Goal: Information Seeking & Learning: Find specific fact

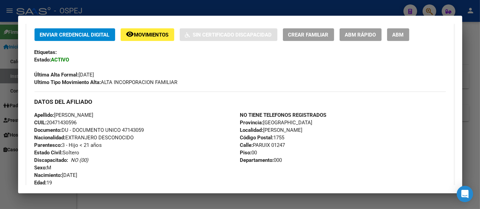
scroll to position [152, 0]
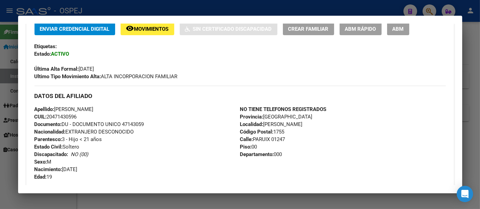
click at [213, 96] on h3 "DATOS DEL AFILIADO" at bounding box center [239, 96] width 411 height 8
drag, startPoint x: 55, startPoint y: 109, endPoint x: 96, endPoint y: 114, distance: 41.4
click at [96, 114] on div "Apellido: [PERSON_NAME] CUIL: 20471430596 Documento: DU - DOCUMENTO UNICO 47143…" at bounding box center [136, 142] width 205 height 75
copy div "[PERSON_NAME]: 20471430596"
click at [168, 9] on div at bounding box center [240, 104] width 480 height 209
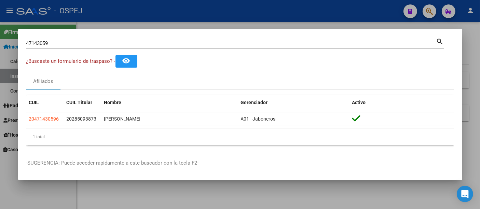
click at [64, 45] on input "47143059" at bounding box center [231, 43] width 410 height 6
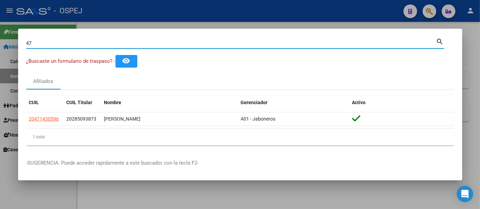
type input "4"
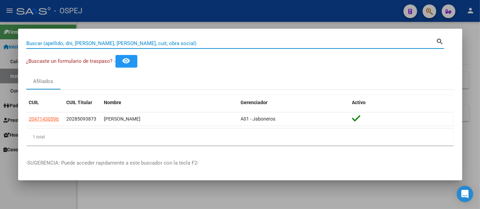
paste input "20263349319"
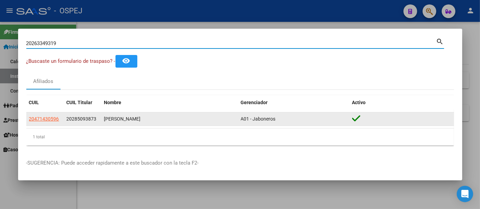
type input "20263349319"
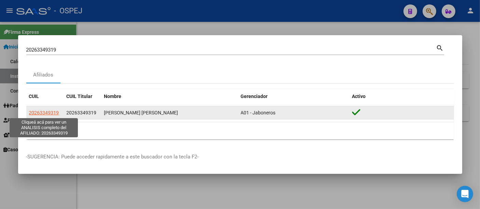
click at [49, 113] on span "20263349319" at bounding box center [44, 112] width 30 height 5
type textarea "20263349319"
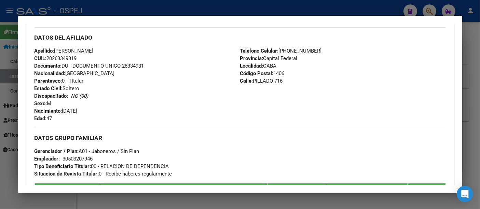
scroll to position [227, 0]
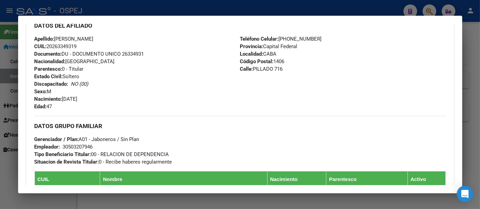
click at [85, 145] on div "30503207946" at bounding box center [78, 147] width 30 height 8
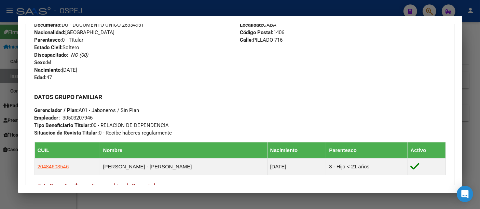
scroll to position [265, 0]
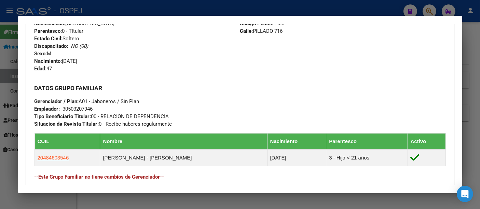
click at [185, 5] on div at bounding box center [240, 104] width 480 height 209
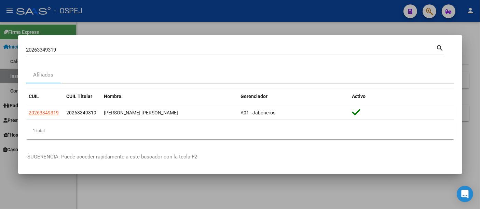
click at [118, 53] on div "20263349319 Buscar (apellido, dni, cuil, [PERSON_NAME], cuit, obra social)" at bounding box center [231, 50] width 410 height 10
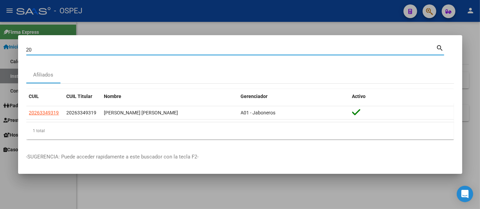
type input "2"
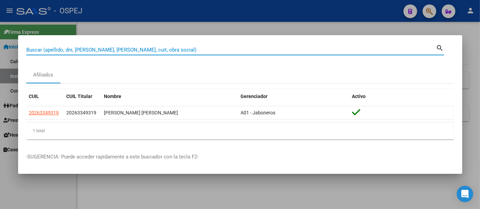
paste input "47143059"
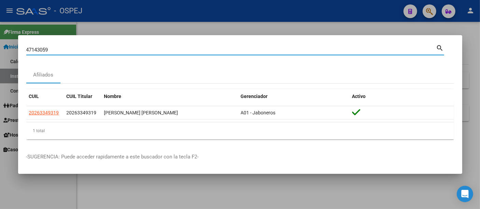
type input "47143059"
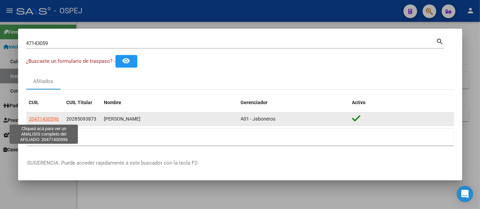
click at [50, 118] on span "20471430596" at bounding box center [44, 118] width 30 height 5
type textarea "20471430596"
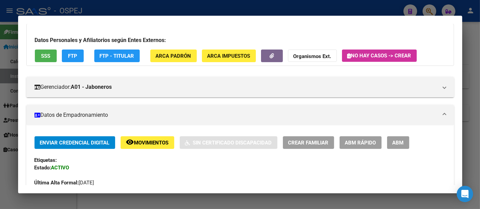
scroll to position [0, 0]
